Goal: Task Accomplishment & Management: Complete application form

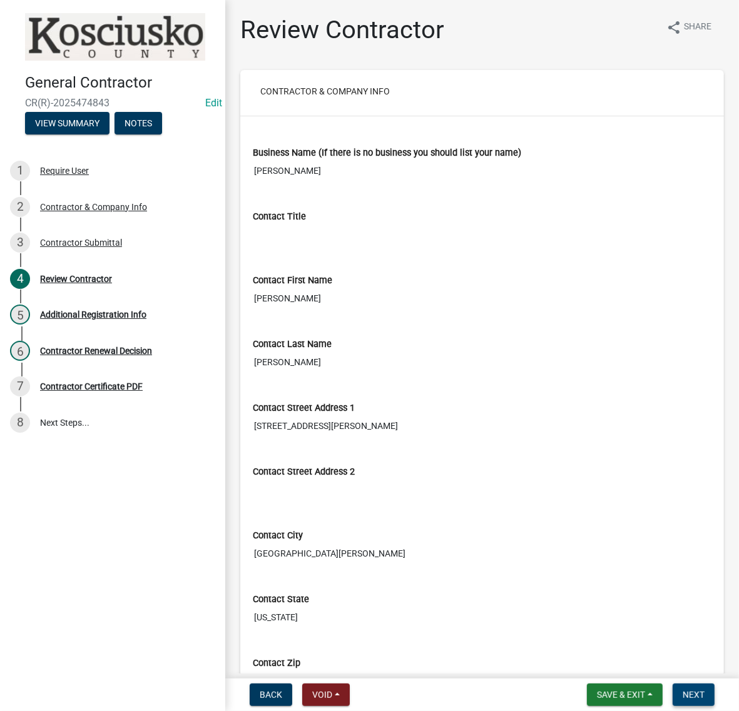
click at [683, 692] on span "Next" at bounding box center [694, 695] width 22 height 10
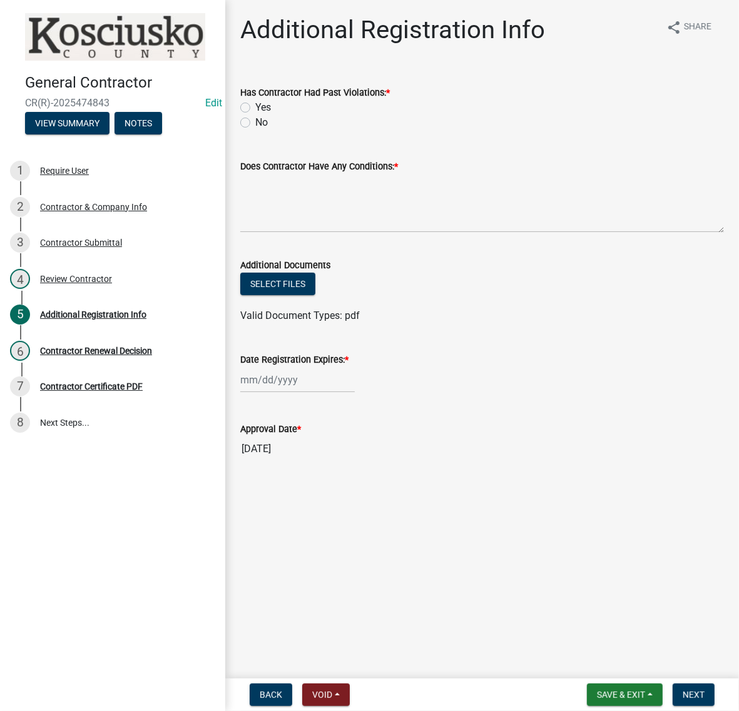
click at [255, 130] on label "No" at bounding box center [261, 122] width 13 height 15
click at [255, 123] on input "No" at bounding box center [259, 119] width 8 height 8
radio input "true"
click at [280, 228] on textarea "Does Contractor Have Any Conditions: *" at bounding box center [482, 203] width 484 height 59
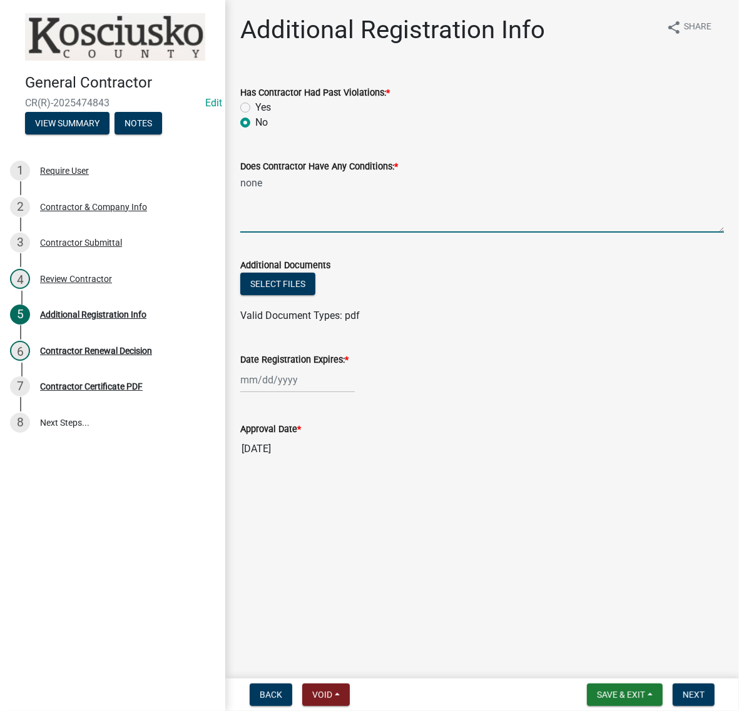
type textarea "none"
click at [308, 393] on div at bounding box center [297, 380] width 114 height 26
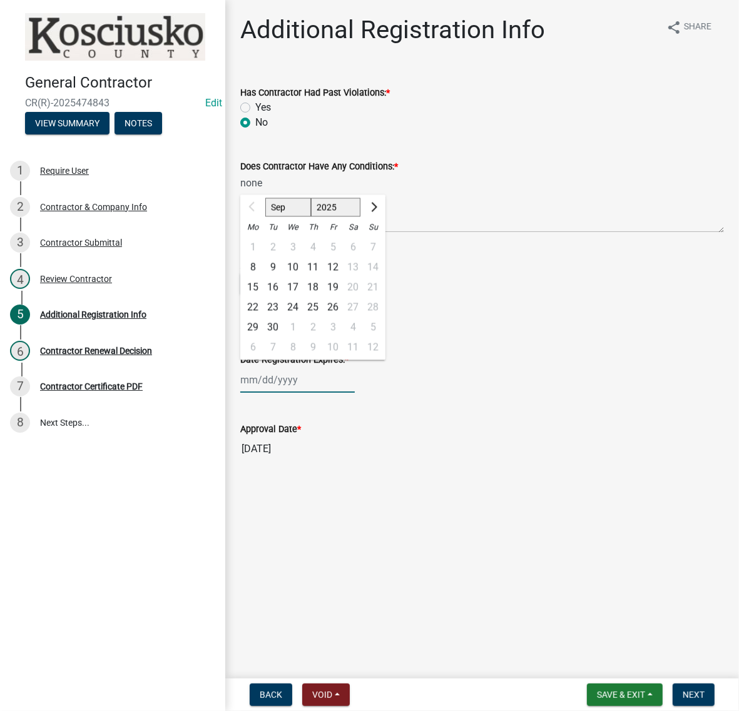
click at [355, 217] on select "2025 2026 2027 2028 2029 2030 2031 2032 2033 2034 2035 2036 2037 2038 2039 2040…" at bounding box center [336, 207] width 50 height 19
select select "2026"
click at [332, 217] on select "2025 2026 2027 2028 2029 2030 2031 2032 2033 2034 2035 2036 2037 2038 2039 2040…" at bounding box center [336, 207] width 50 height 19
click at [283, 278] on div "8" at bounding box center [273, 268] width 20 height 20
type input "09/08/2026"
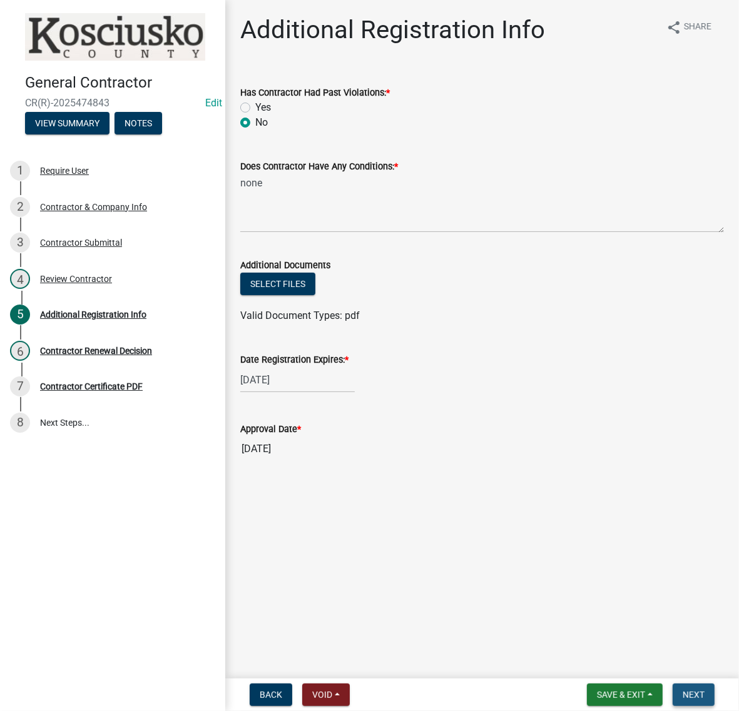
click at [686, 690] on span "Next" at bounding box center [694, 695] width 22 height 10
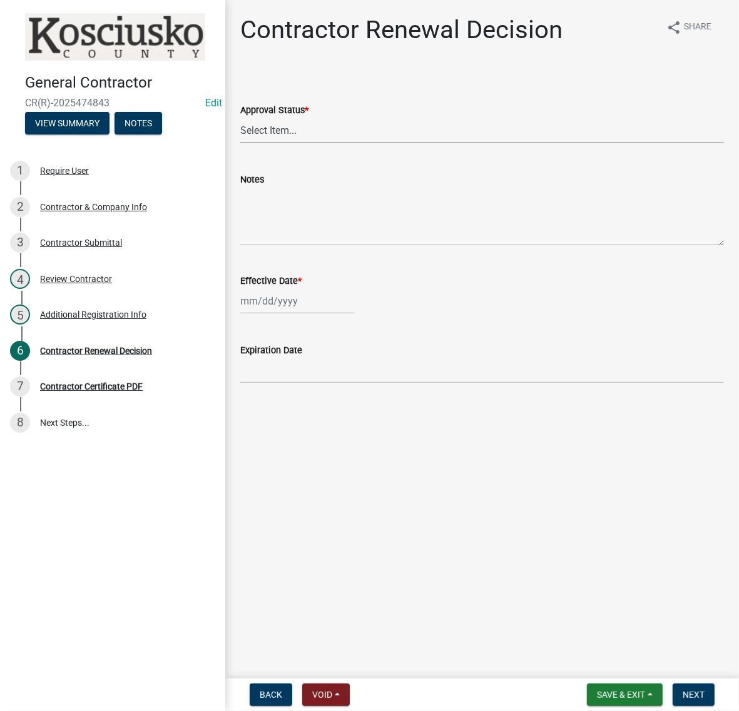
click at [255, 143] on select "Select Item... Approved Denied" at bounding box center [482, 131] width 484 height 26
click at [244, 143] on select "Select Item... Approved Denied" at bounding box center [482, 131] width 484 height 26
select select "30db8998-795d-4bbe-8e49-f1ade8865815"
click at [275, 314] on div at bounding box center [297, 301] width 114 height 26
select select "9"
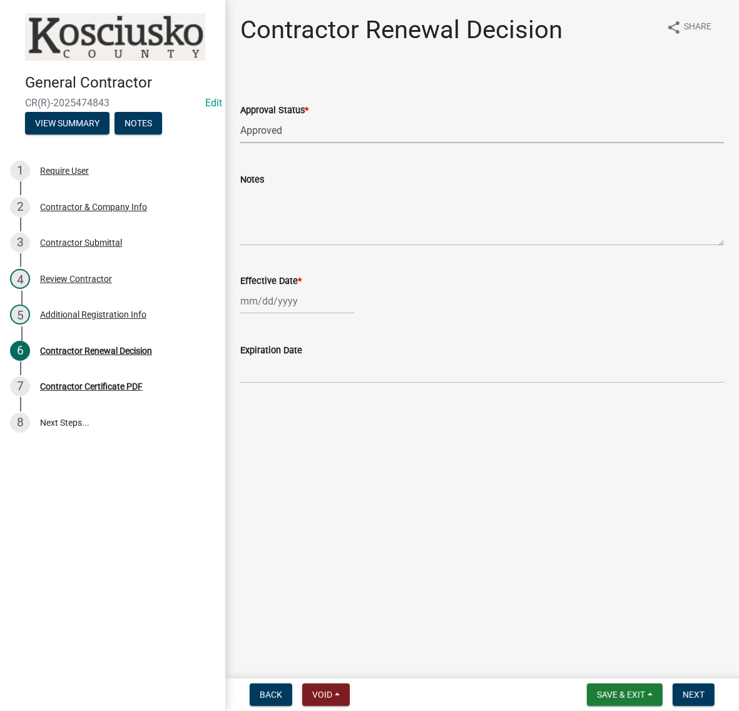
select select "2025"
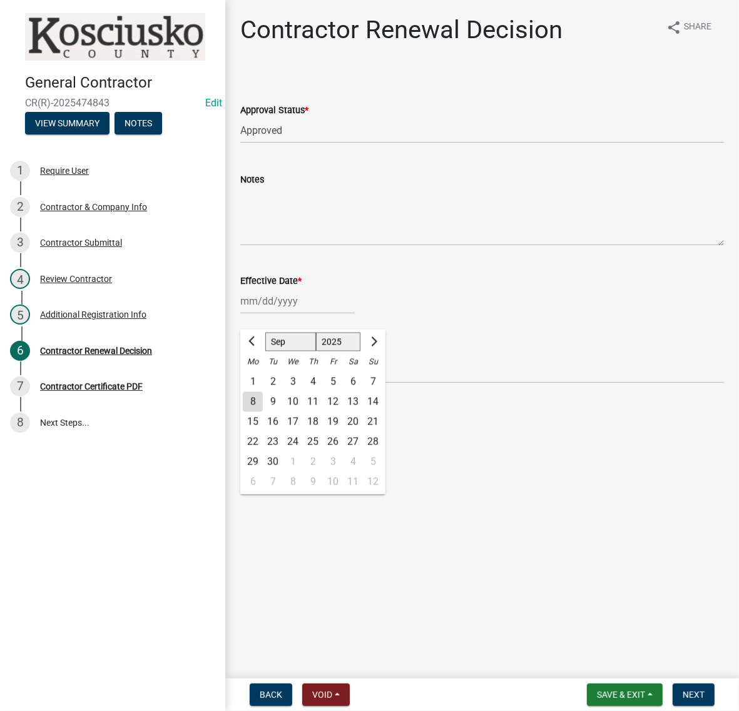
click at [257, 412] on div "8" at bounding box center [253, 402] width 20 height 20
type input "09/08/2025"
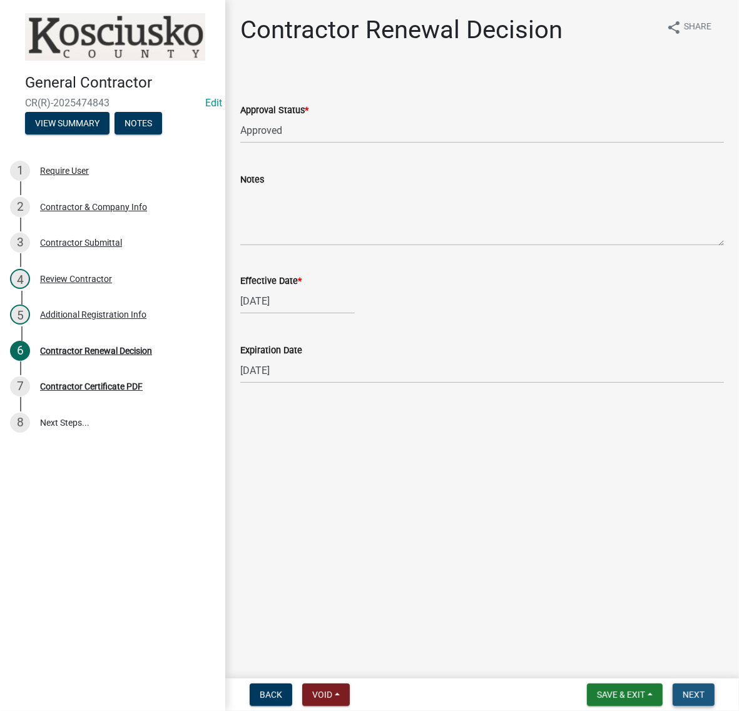
click at [686, 690] on span "Next" at bounding box center [694, 695] width 22 height 10
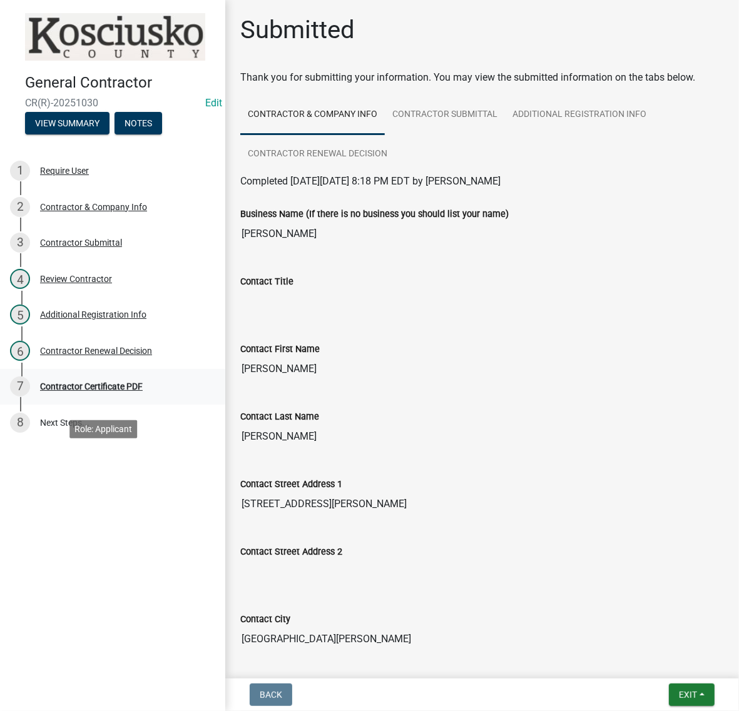
click at [143, 391] on div "Contractor Certificate PDF" at bounding box center [91, 386] width 103 height 9
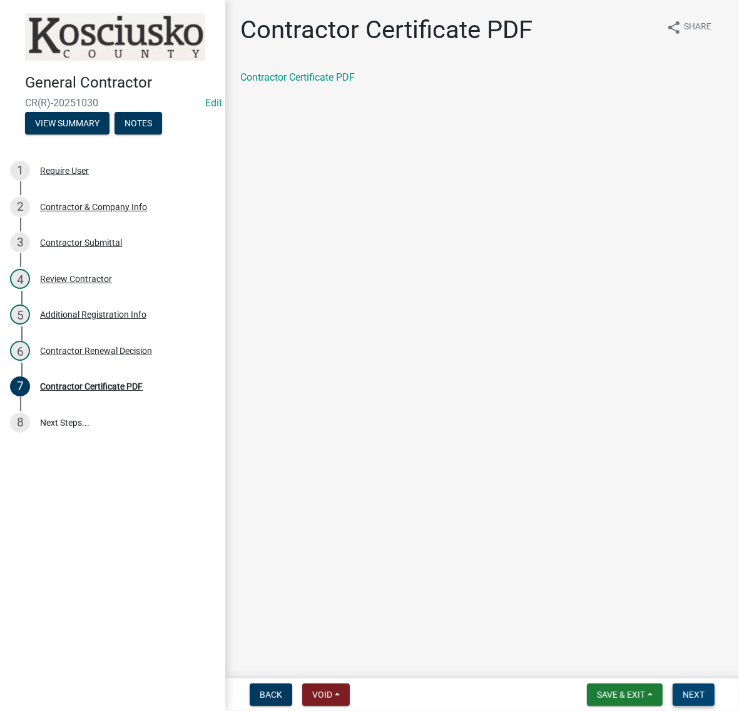
click at [683, 693] on span "Next" at bounding box center [694, 695] width 22 height 10
